Goal: Information Seeking & Learning: Learn about a topic

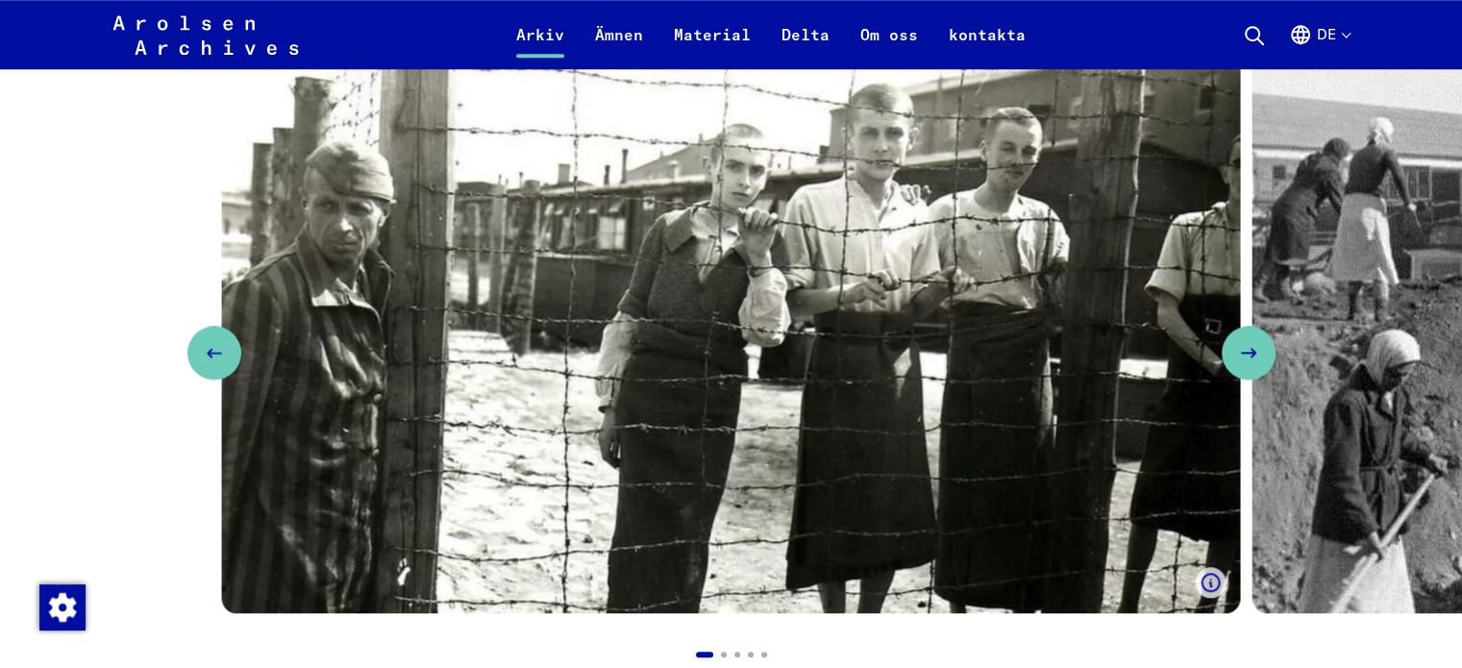
scroll to position [1538, 0]
click at [1267, 354] on icon "Next slide" at bounding box center [1255, 352] width 23 height 23
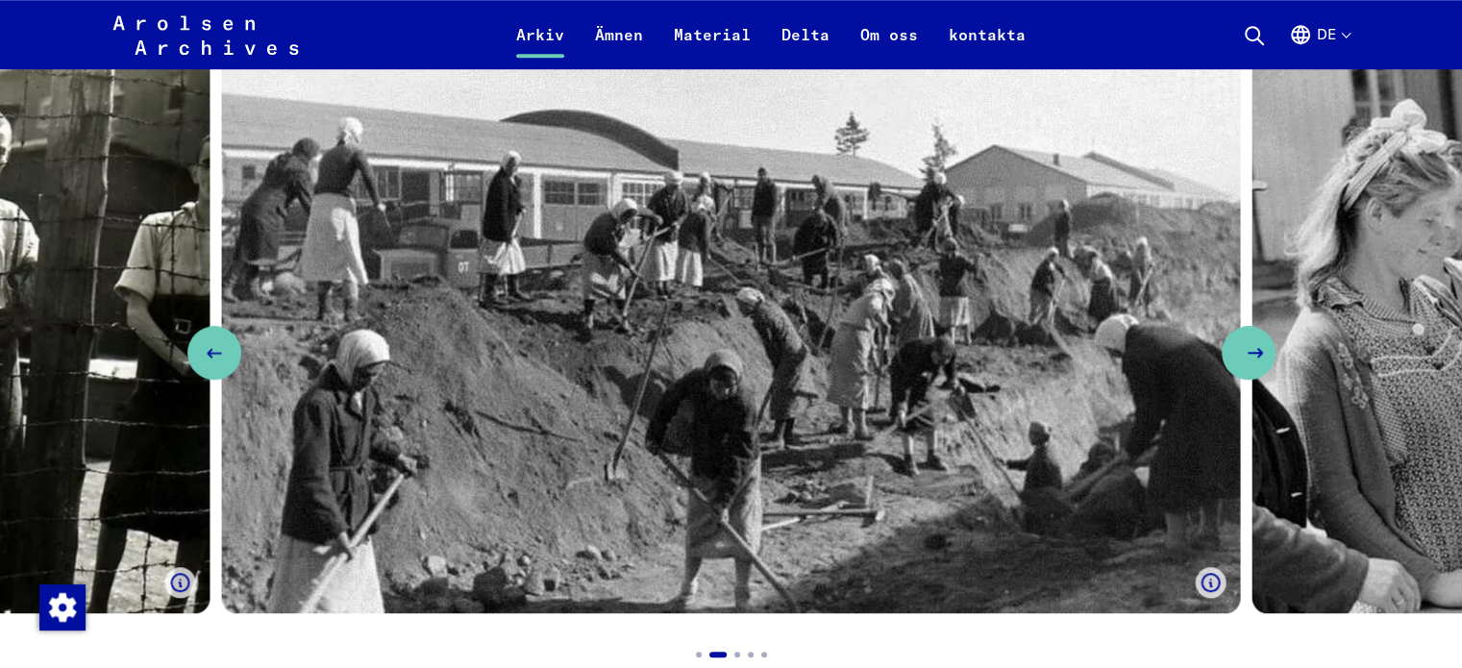
click at [1267, 353] on icon "Next slide" at bounding box center [1255, 352] width 23 height 23
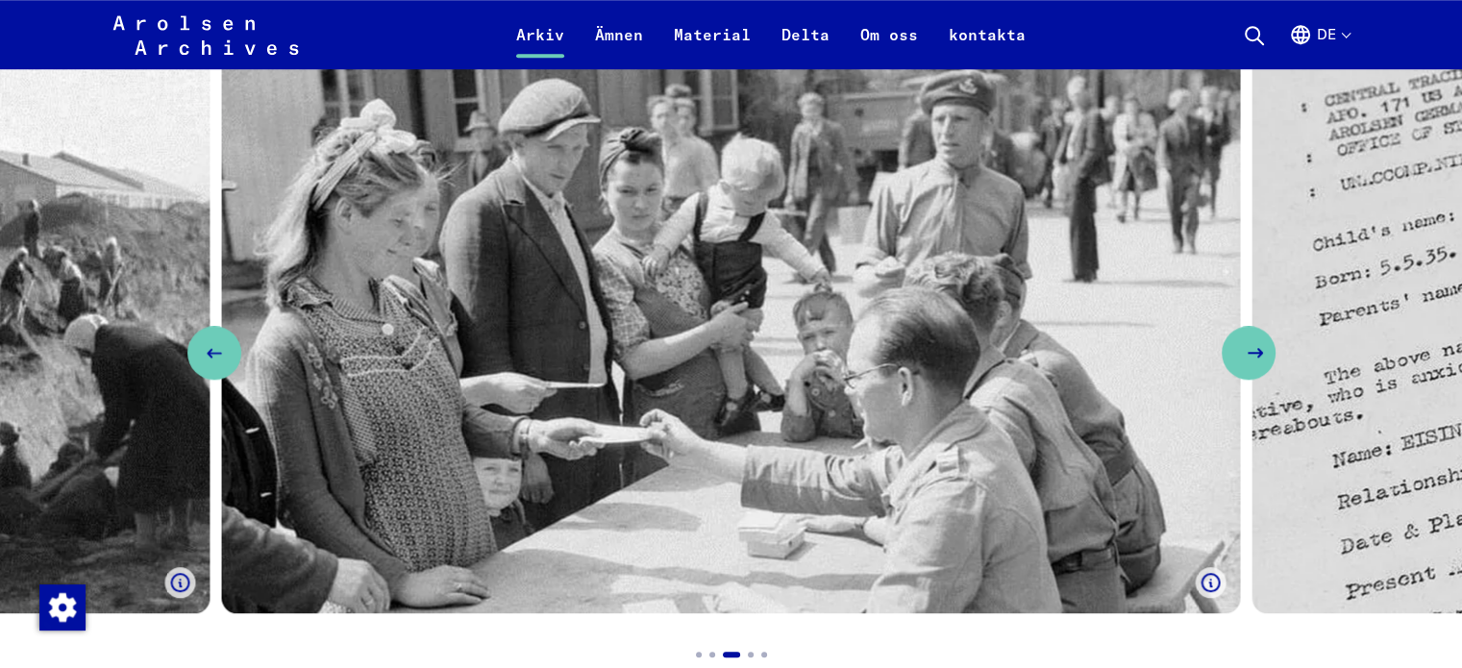
click at [1267, 353] on icon "Next slide" at bounding box center [1255, 352] width 23 height 23
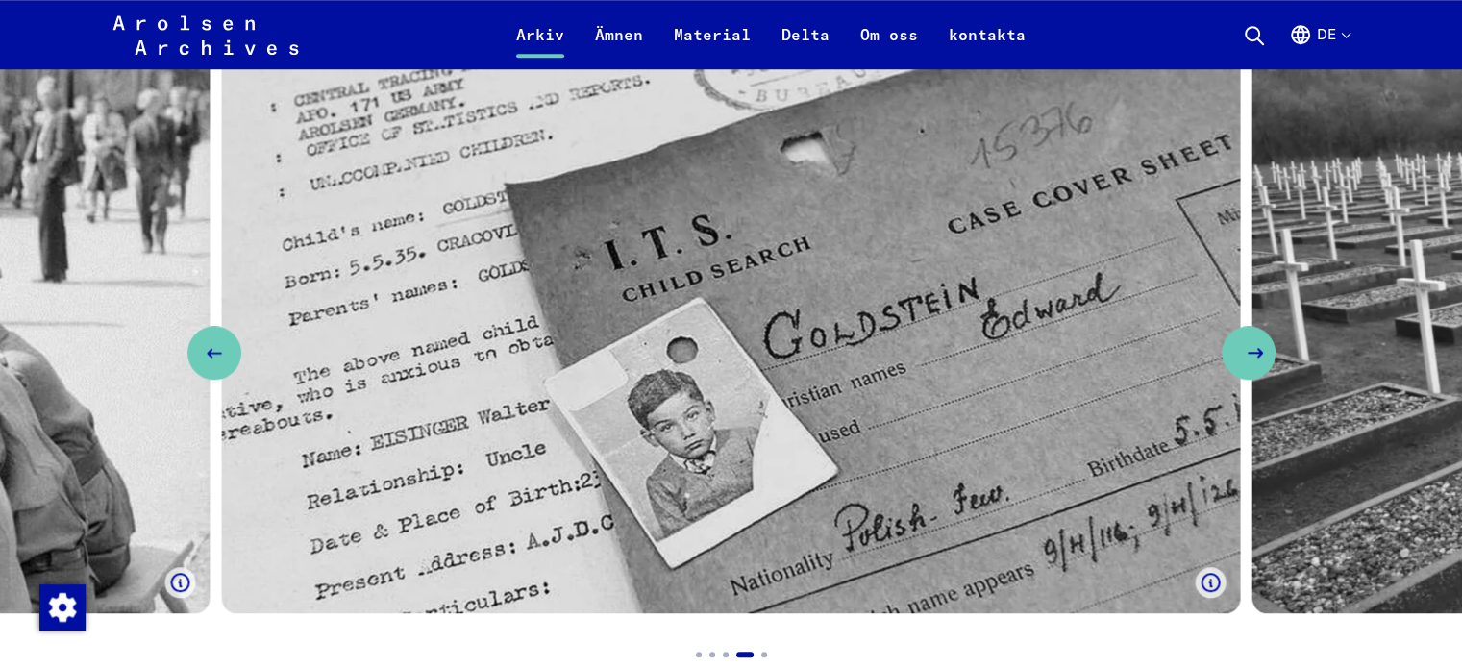
click at [1267, 353] on icon "Next slide" at bounding box center [1255, 352] width 23 height 23
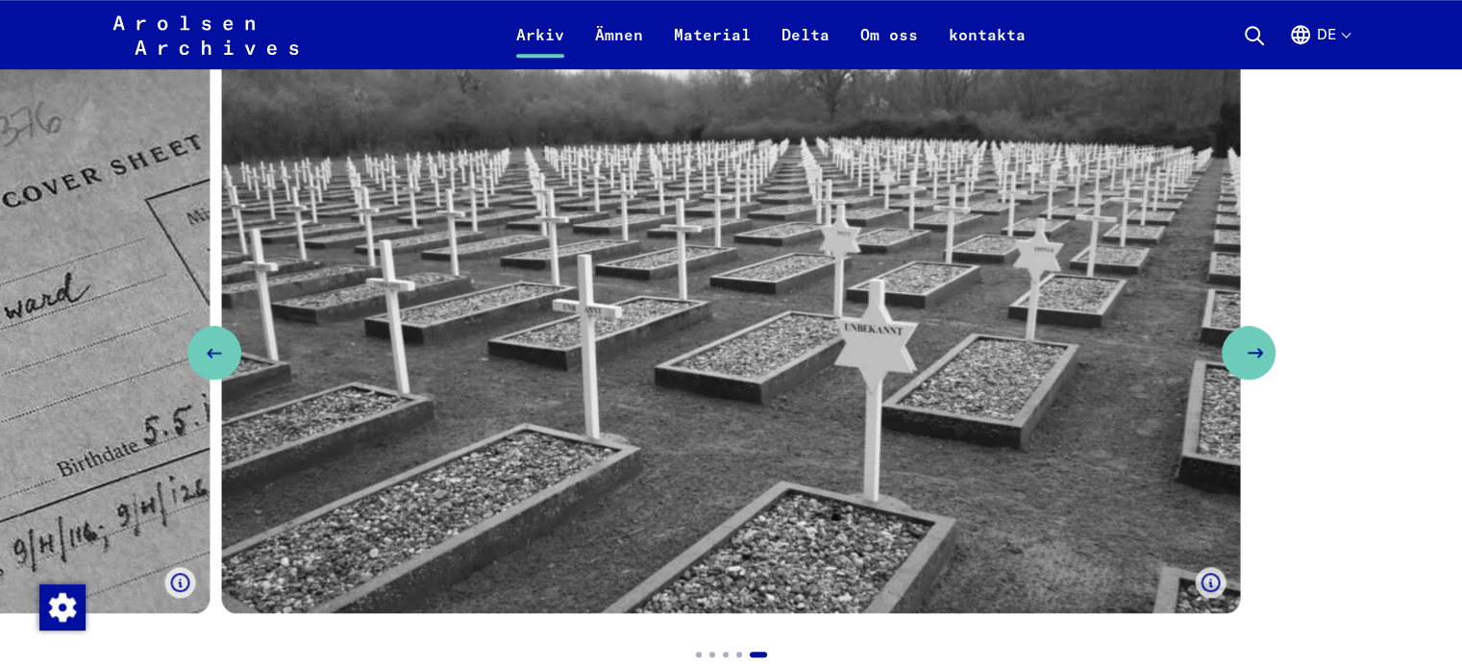
click at [1267, 353] on icon "Next slide" at bounding box center [1255, 352] width 23 height 23
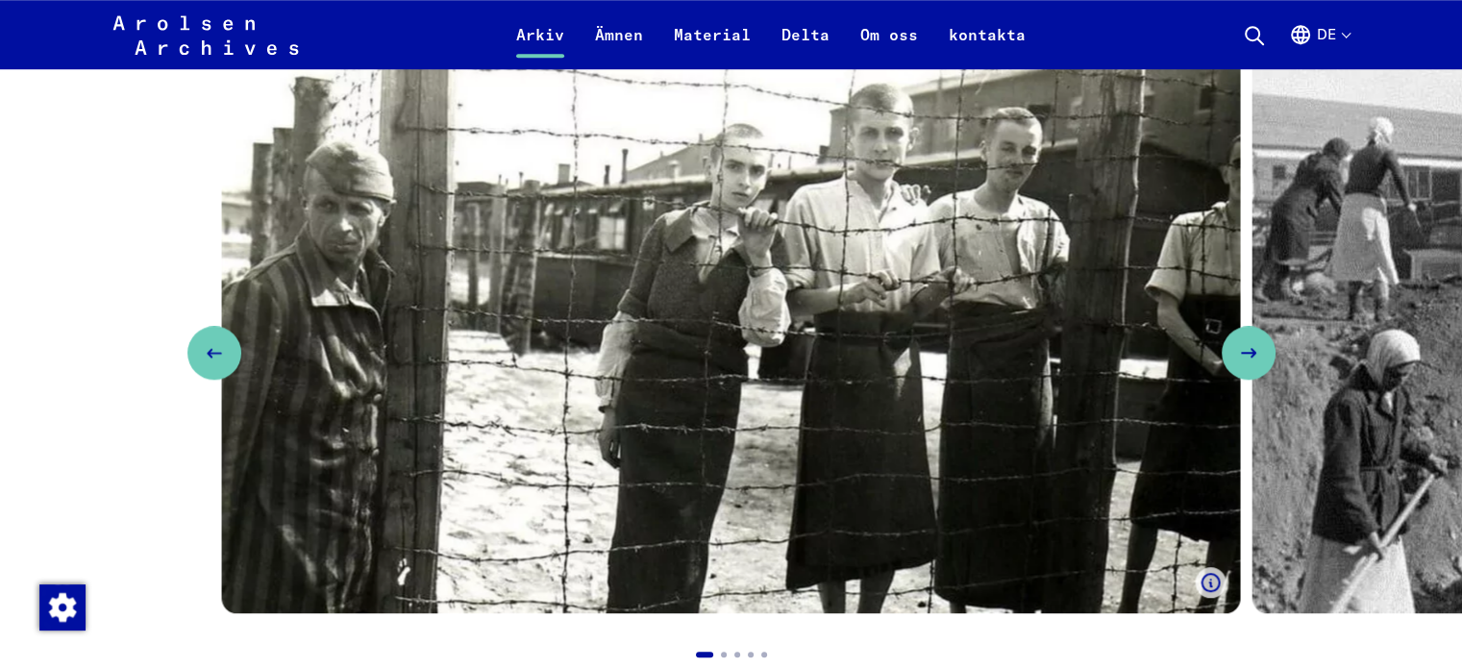
click at [1340, 38] on button "de" at bounding box center [1319, 46] width 61 height 46
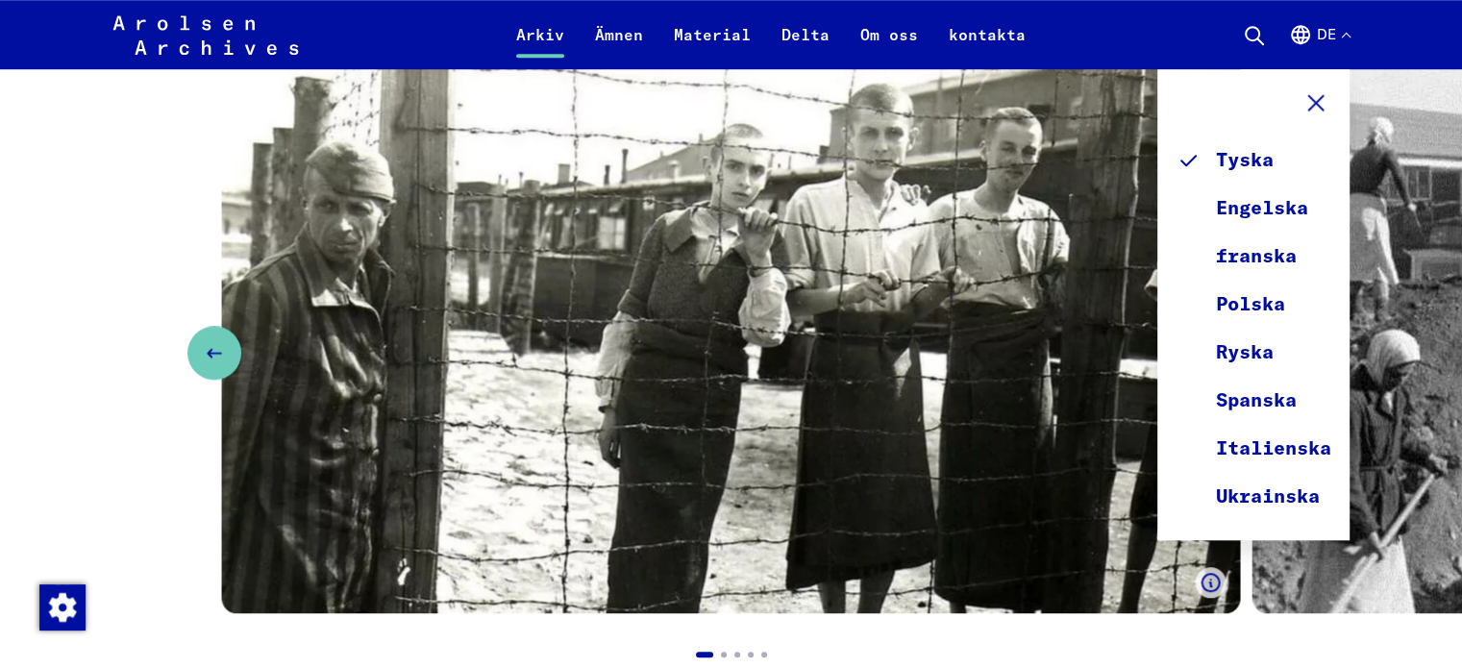
click at [1340, 38] on button "de" at bounding box center [1319, 46] width 61 height 46
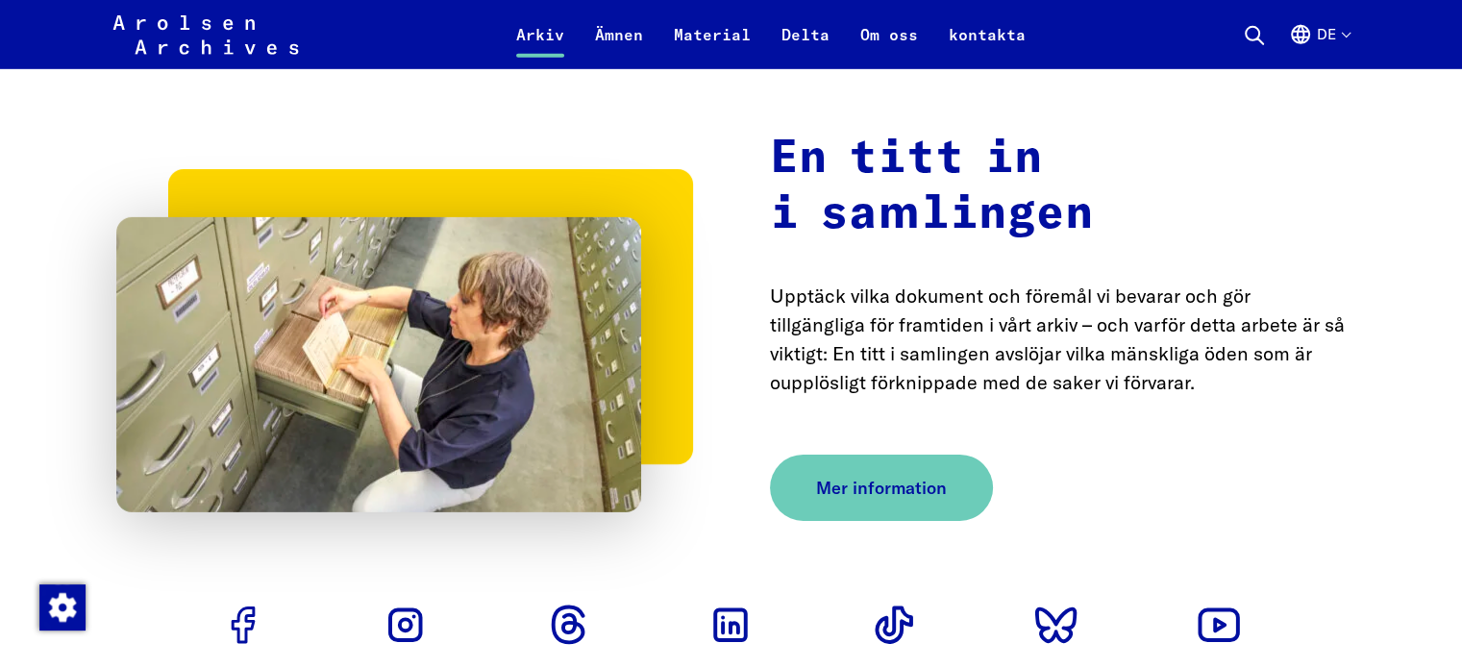
scroll to position [5957, 0]
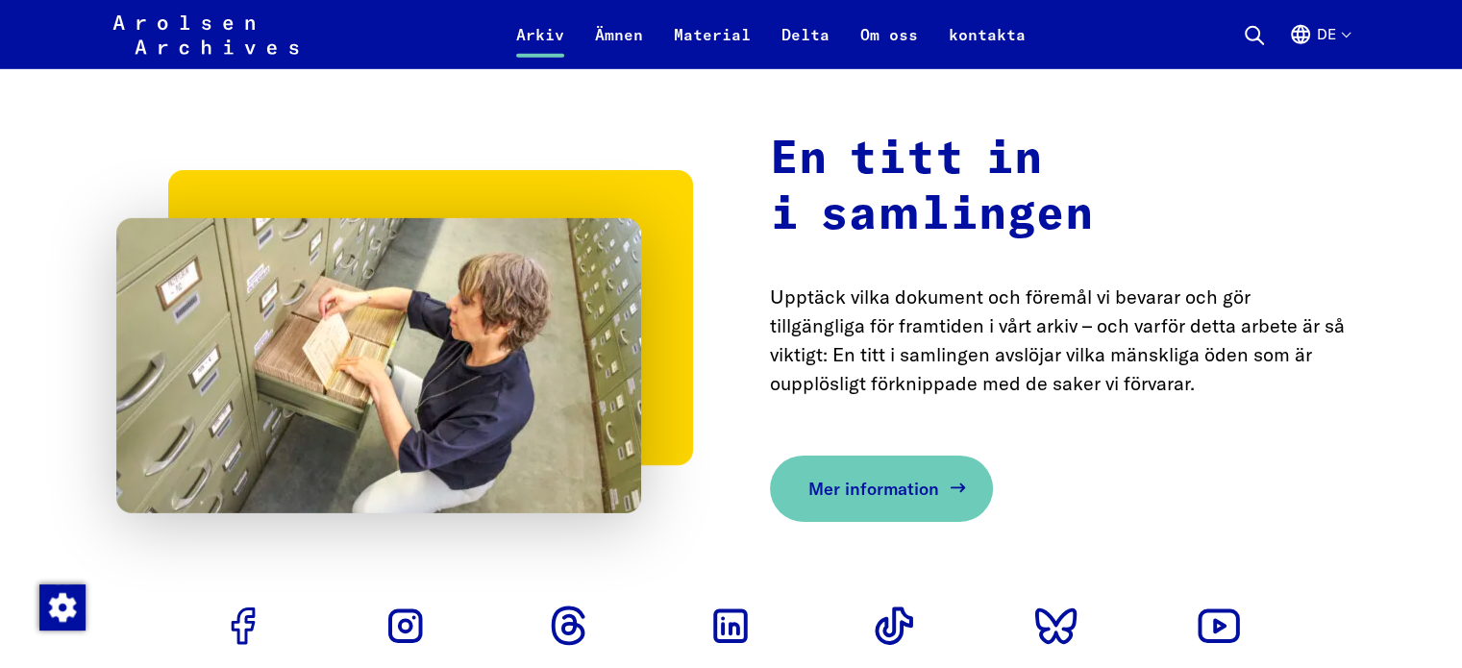
click at [902, 478] on font "Mer information" at bounding box center [874, 489] width 131 height 22
